Goal: Find specific page/section: Find specific page/section

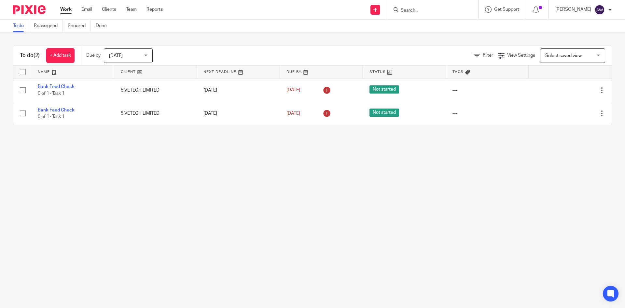
click at [430, 10] on input "Search" at bounding box center [429, 11] width 59 height 6
paste input "[DATE]"
type input "[DATE]"
drag, startPoint x: 452, startPoint y: 10, endPoint x: 380, endPoint y: 14, distance: 72.1
click at [380, 14] on div "Send new email Create task Add client [DATE] No results found. Try searching fo…" at bounding box center [399, 9] width 453 height 19
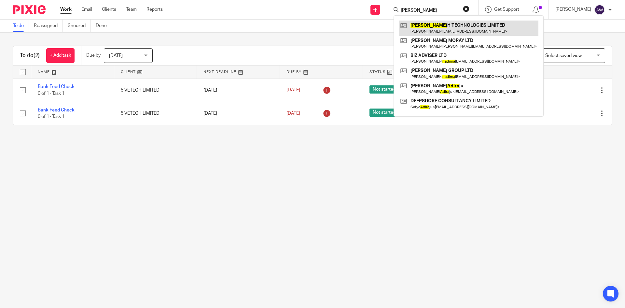
type input "[PERSON_NAME]"
click at [417, 26] on link at bounding box center [469, 28] width 140 height 15
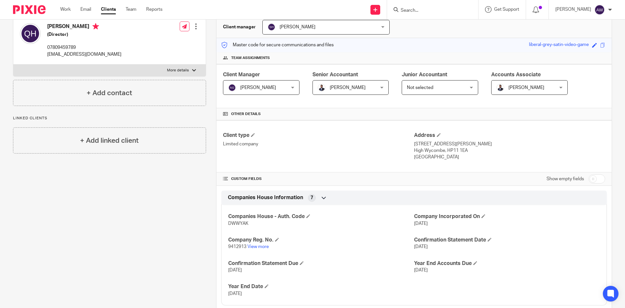
scroll to position [65, 0]
